Goal: Task Accomplishment & Management: Use online tool/utility

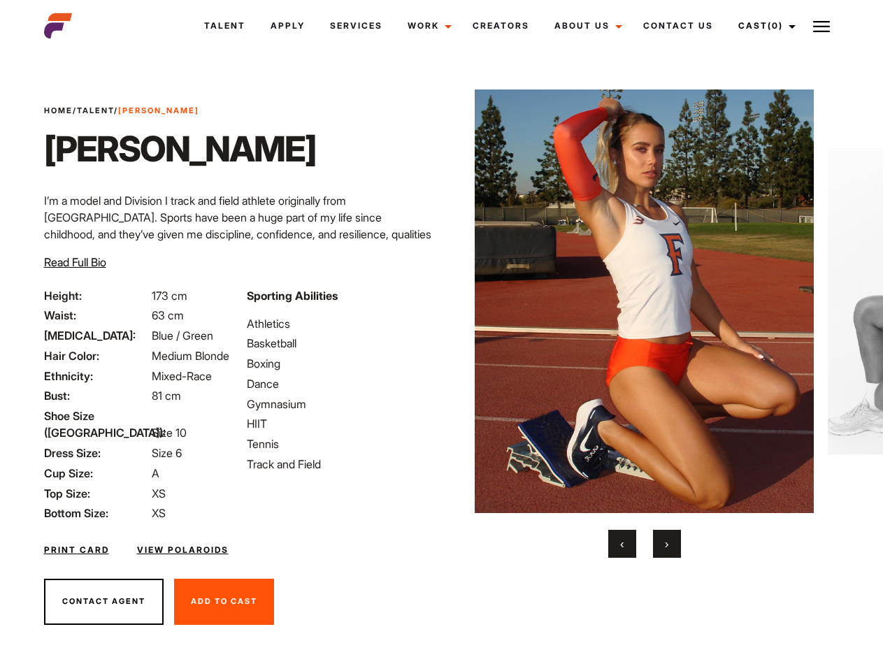
click at [764, 26] on link "Cast (0)" at bounding box center [765, 26] width 78 height 38
click at [822, 26] on img at bounding box center [821, 26] width 17 height 17
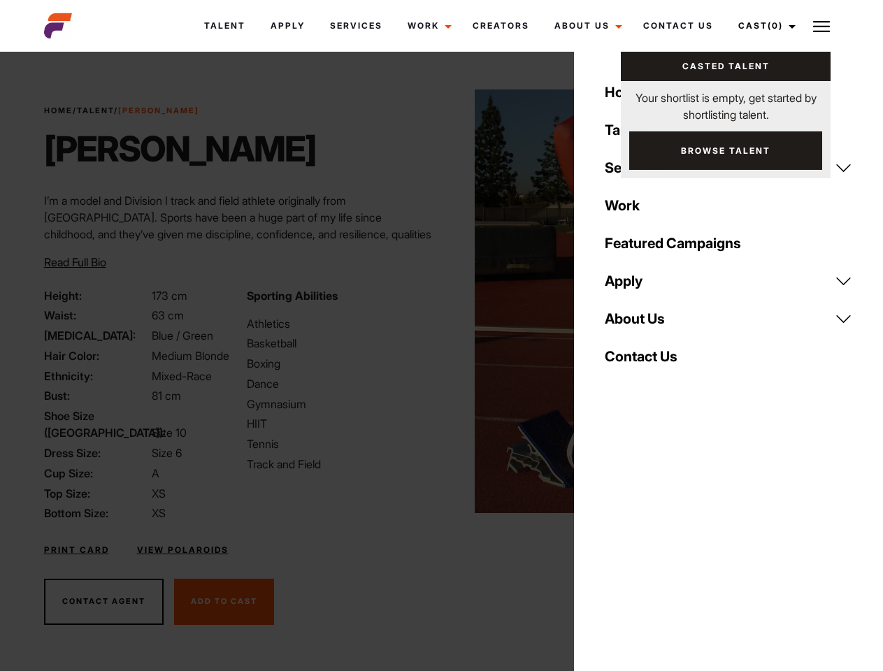
click at [644, 324] on img at bounding box center [644, 302] width 339 height 424
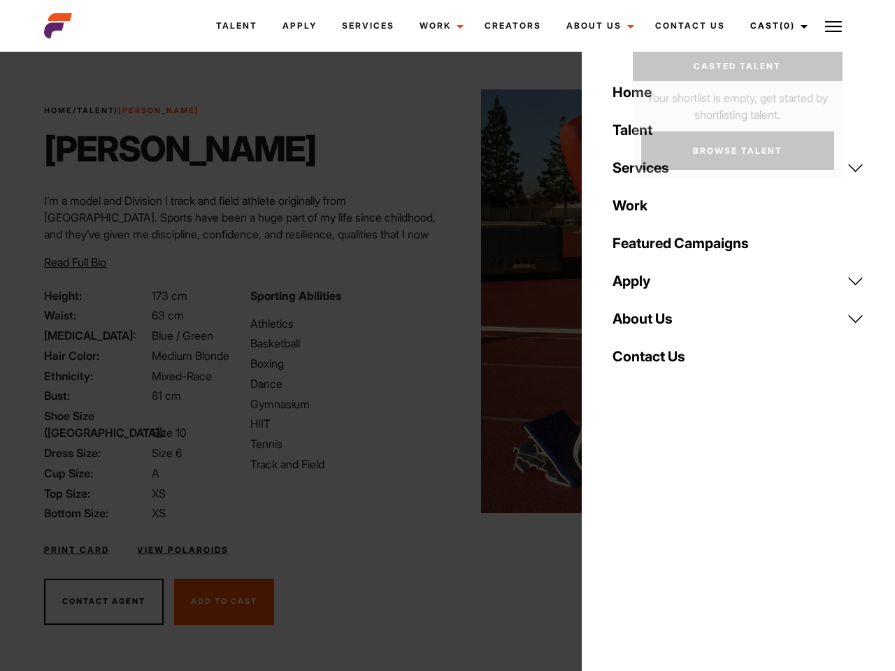
click at [441, 301] on div "Sporting Abilities Athletics Basketball Boxing Dance Gymnasium HIIT Tennis Trac…" at bounding box center [345, 404] width 206 height 235
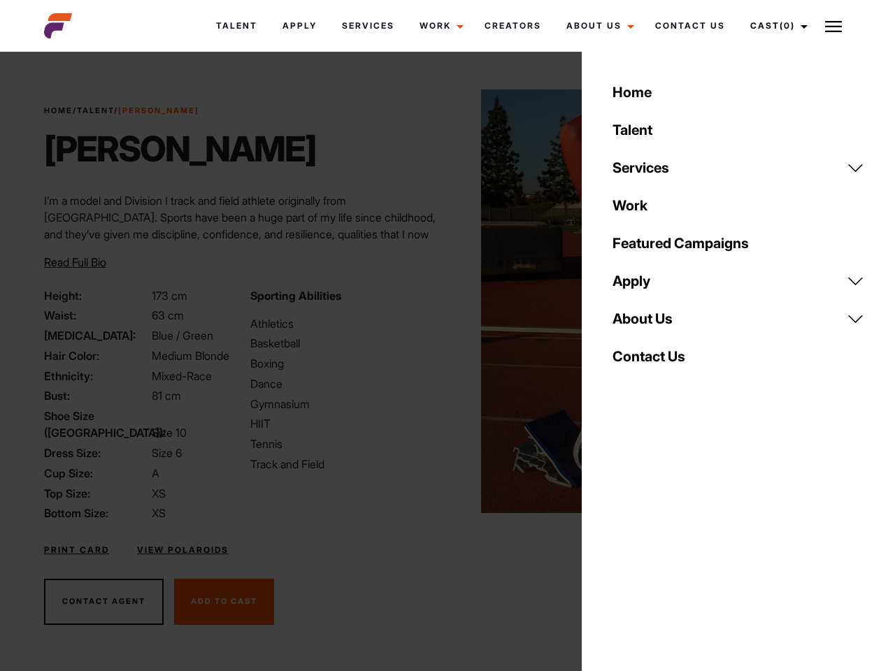
click at [623, 544] on div "Home Talent Services Talent Casting Photography Videography Creative Hair and M…" at bounding box center [738, 335] width 313 height 671
click at [667, 544] on div "Home Talent Services Talent Casting Photography Videography Creative Hair and M…" at bounding box center [738, 335] width 313 height 671
